Goal: Check status: Check status

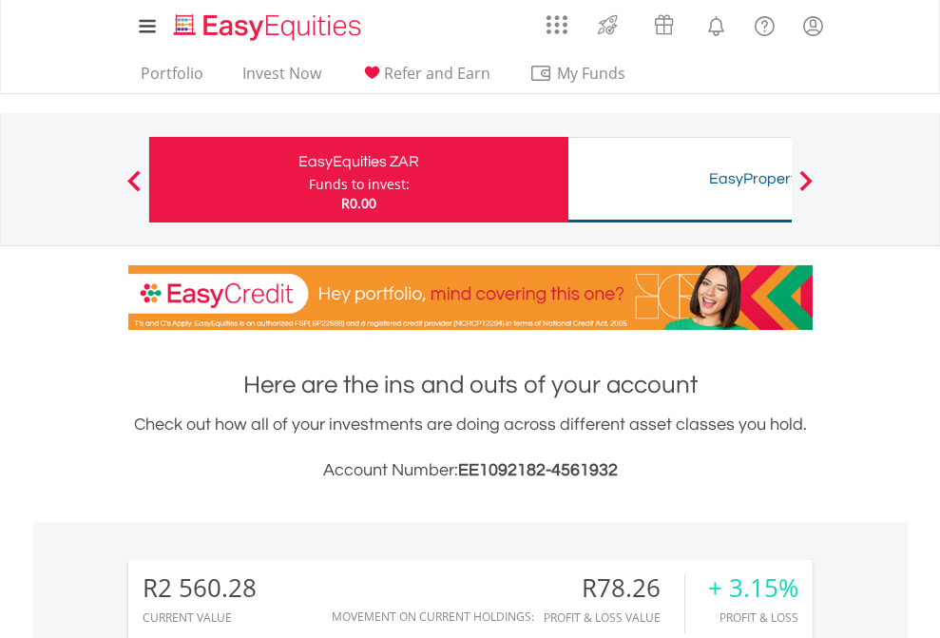
scroll to position [183, 298]
click at [309, 180] on div "Funds to invest:" at bounding box center [359, 184] width 101 height 19
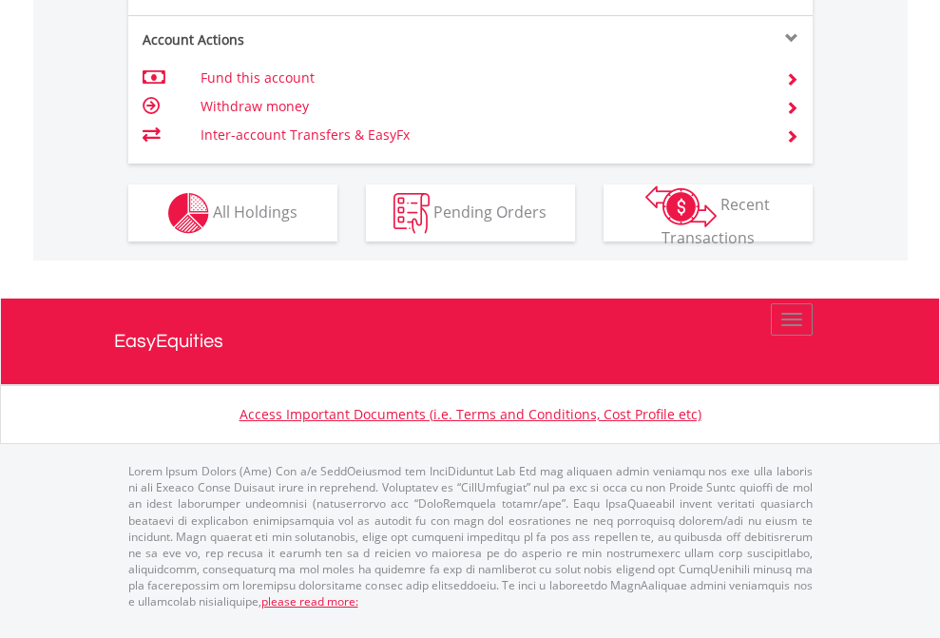
scroll to position [1822, 0]
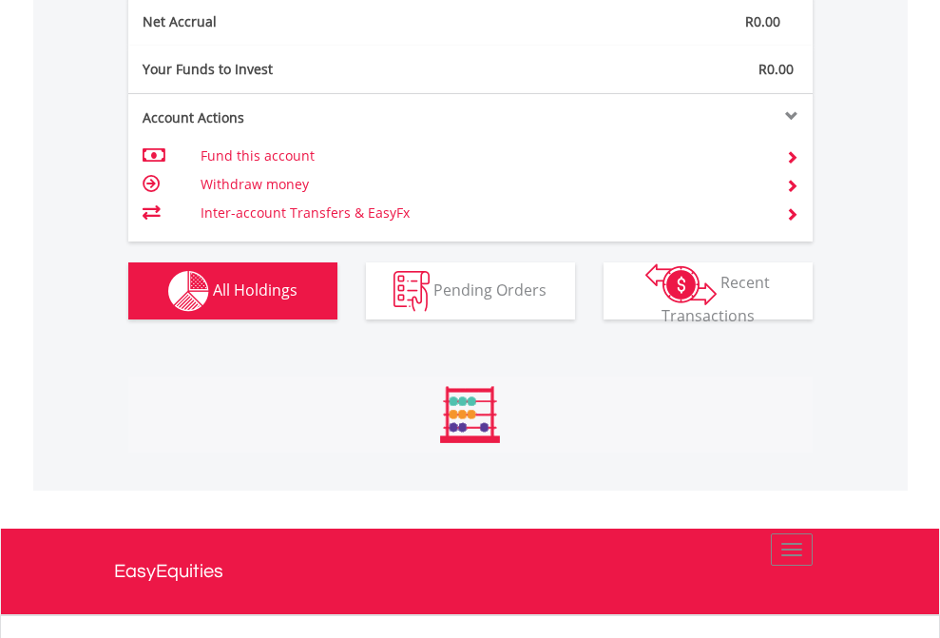
scroll to position [2152, 0]
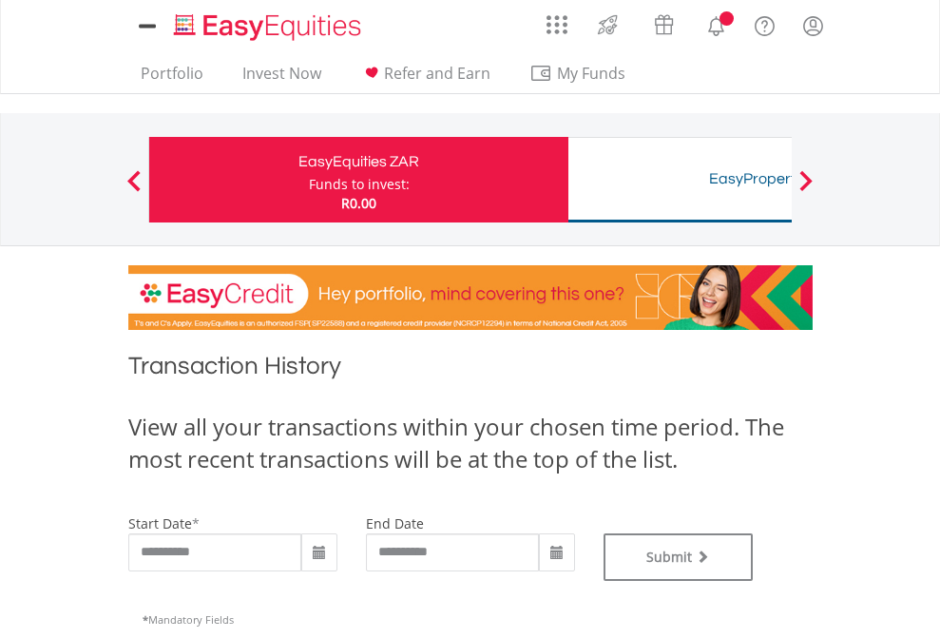
click at [309, 180] on div "Funds to invest:" at bounding box center [359, 184] width 101 height 19
type input "**********"
